Goal: Information Seeking & Learning: Understand process/instructions

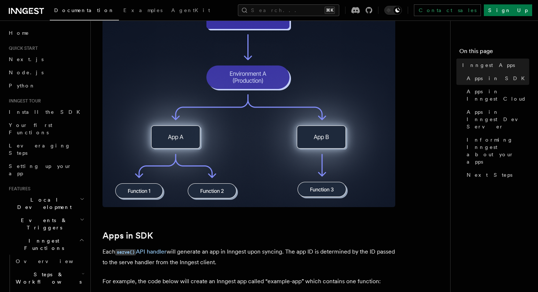
scroll to position [121, 0]
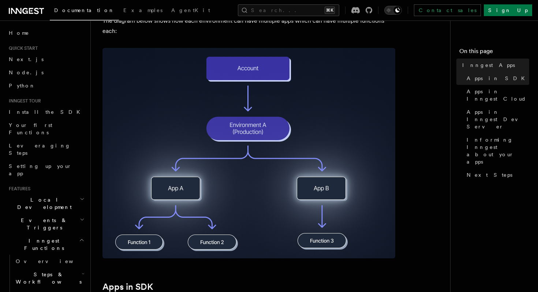
click at [393, 10] on icon "Toggle dark mode" at bounding box center [388, 10] width 7 height 7
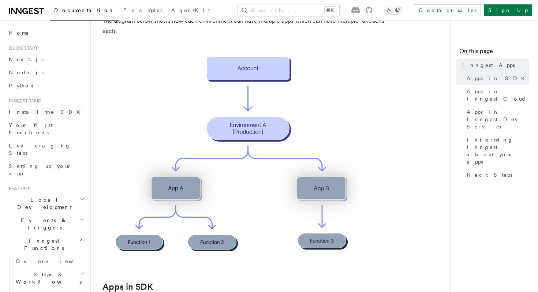
click at [393, 10] on icon "Toggle dark mode" at bounding box center [388, 10] width 7 height 7
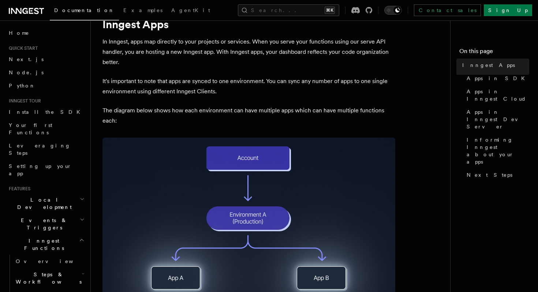
scroll to position [0, 0]
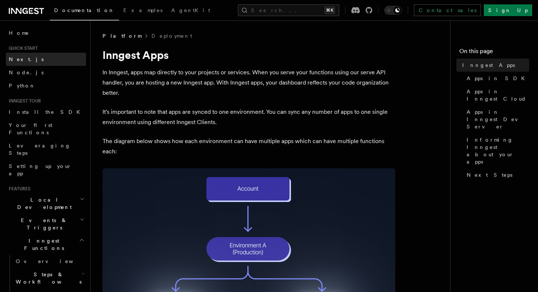
click at [18, 59] on span "Next.js" at bounding box center [26, 59] width 35 height 6
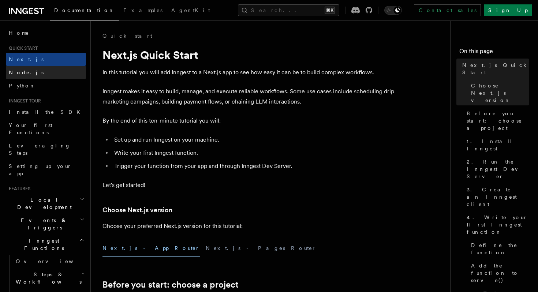
click at [22, 73] on span "Node.js" at bounding box center [26, 73] width 35 height 6
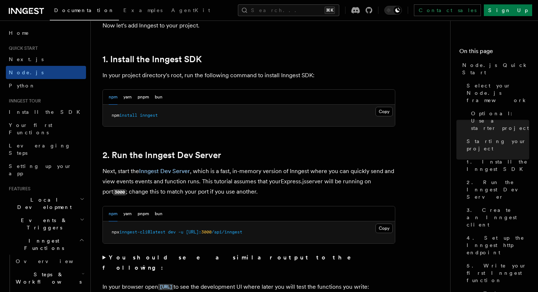
scroll to position [449, 0]
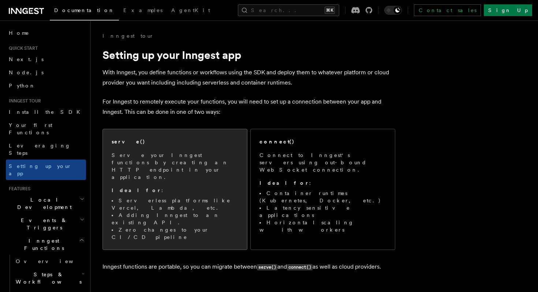
click at [141, 167] on span "Serve your Inngest functions by creating an HTTP endpoint in your application. …" at bounding box center [175, 196] width 127 height 89
